Goal: Information Seeking & Learning: Understand process/instructions

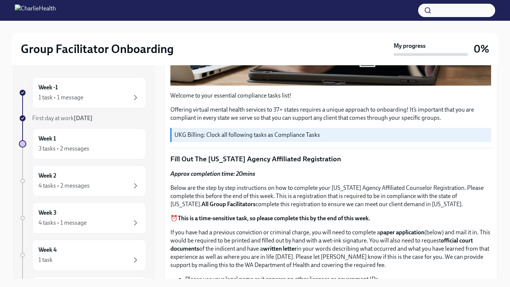
scroll to position [235, 0]
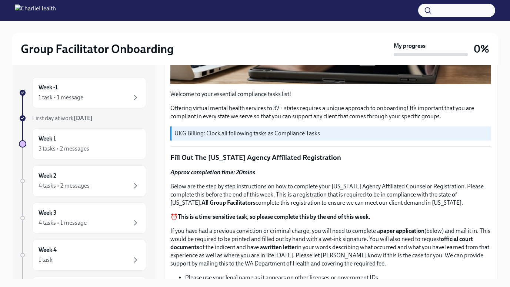
click at [246, 126] on div "UKG Billing: Clock all following tasks as Compliance Tasks" at bounding box center [330, 133] width 321 height 14
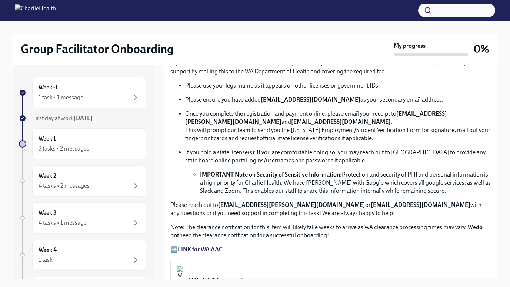
scroll to position [427, 0]
click at [201, 245] on strong "LINK for WA AAC" at bounding box center [200, 248] width 45 height 7
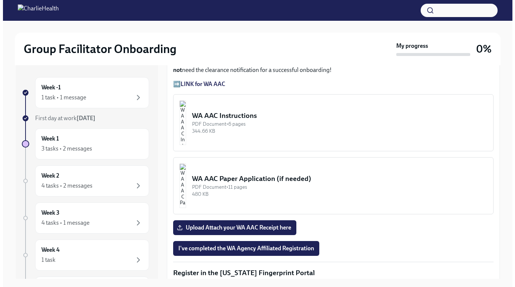
scroll to position [592, 0]
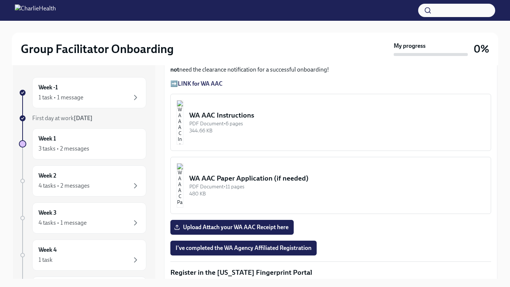
click at [237, 123] on div "PDF Document • 6 pages" at bounding box center [336, 123] width 295 height 7
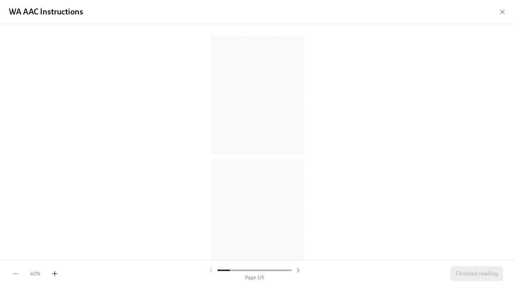
click at [55, 275] on icon "button" at bounding box center [55, 273] width 0 height 4
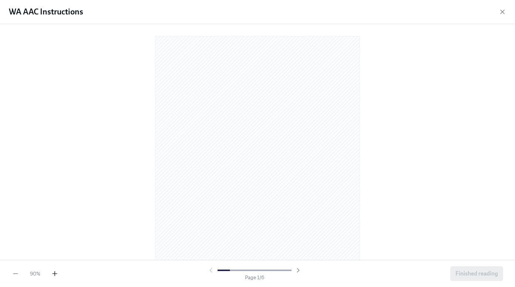
click at [55, 275] on icon "button" at bounding box center [55, 273] width 0 height 4
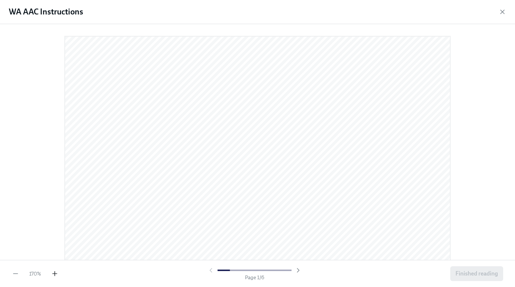
click at [55, 275] on icon "button" at bounding box center [55, 273] width 0 height 4
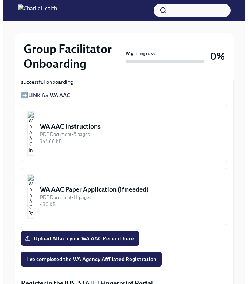
scroll to position [671, 0]
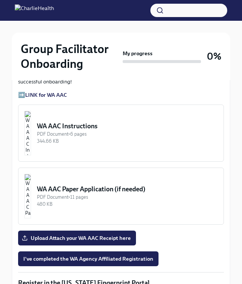
click at [101, 135] on div "PDF Document • 6 pages" at bounding box center [127, 133] width 181 height 7
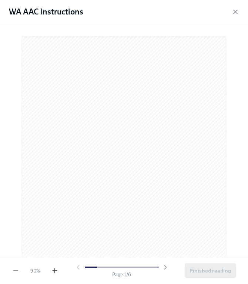
drag, startPoint x: 50, startPoint y: 273, endPoint x: 53, endPoint y: 269, distance: 5.3
click at [53, 269] on div "90 %" at bounding box center [35, 270] width 47 height 7
click at [53, 269] on icon "button" at bounding box center [54, 270] width 7 height 7
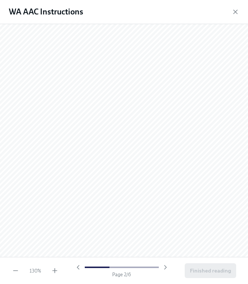
scroll to position [412, 0]
click at [248, 0] on html "Group Facilitator Onboarding My progress 0% Week 1 3 tasks • 2 messages Week On…" at bounding box center [124, 102] width 248 height 1547
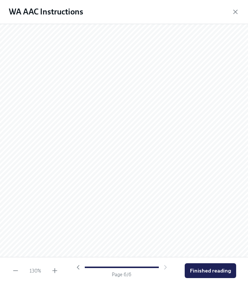
scroll to position [1987, 0]
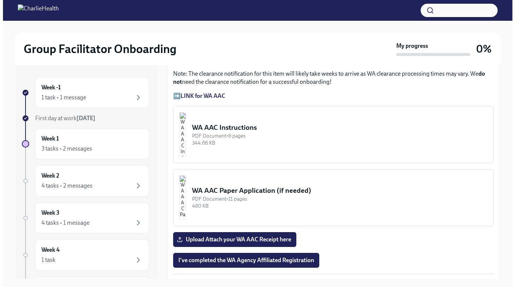
scroll to position [580, 0]
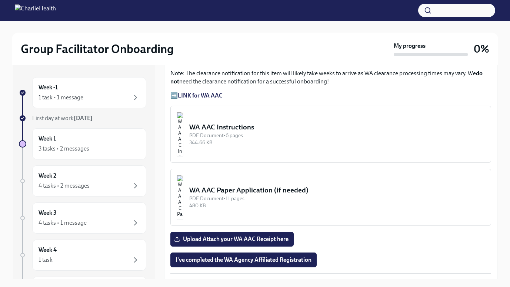
click at [255, 132] on div "PDF Document • 6 pages" at bounding box center [336, 135] width 295 height 7
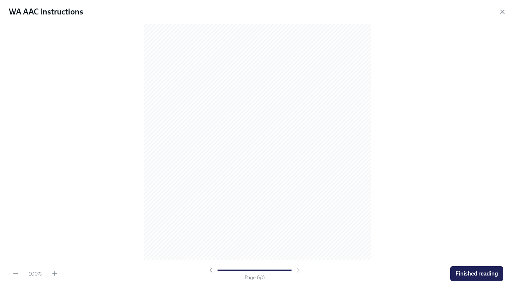
scroll to position [1570, 0]
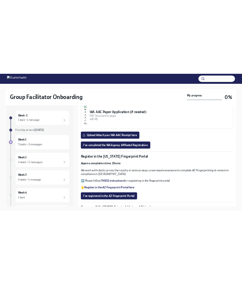
scroll to position [701, 0]
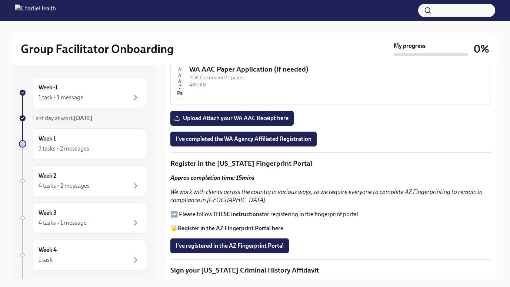
click at [230, 211] on strong "THESE instructions" at bounding box center [236, 213] width 49 height 7
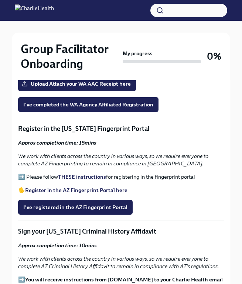
scroll to position [834, 0]
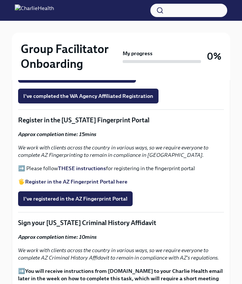
click at [162, 136] on p "Approx completion time: 15mins" at bounding box center [121, 133] width 206 height 7
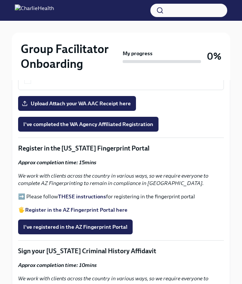
scroll to position [797, 0]
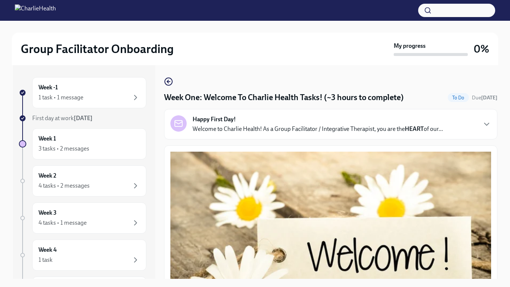
scroll to position [13, 0]
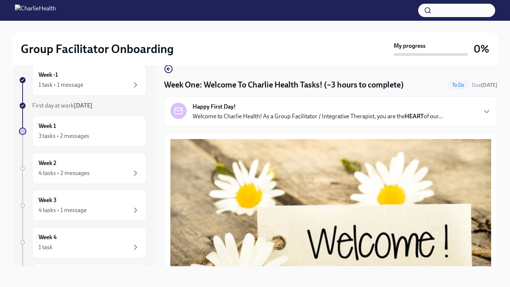
drag, startPoint x: 241, startPoint y: 47, endPoint x: 242, endPoint y: 38, distance: 9.4
drag, startPoint x: 243, startPoint y: 38, endPoint x: 242, endPoint y: 45, distance: 7.1
